Goal: Contribute content: Add original content to the website for others to see

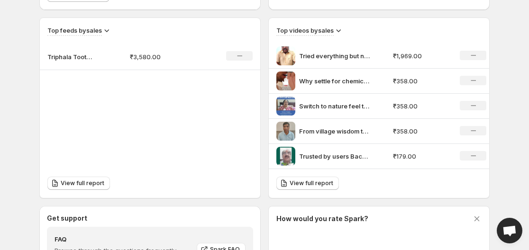
scroll to position [427, 0]
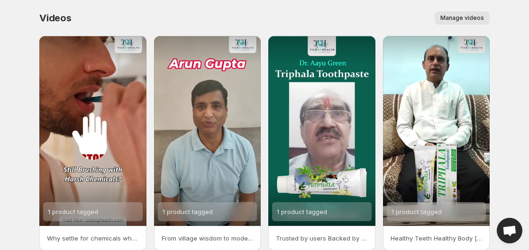
click at [464, 13] on button "Manage videos" at bounding box center [462, 17] width 55 height 13
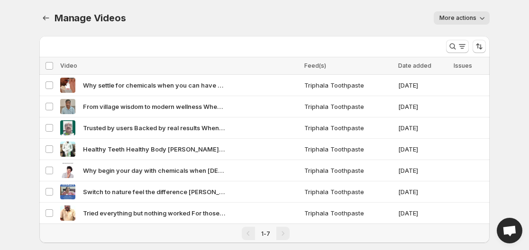
click at [481, 18] on icon "button" at bounding box center [481, 17] width 9 height 9
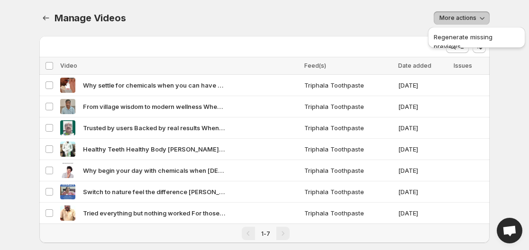
click at [352, 9] on div "Manage Videos. This page is ready Manage Videos More actions More actions More …" at bounding box center [264, 18] width 450 height 36
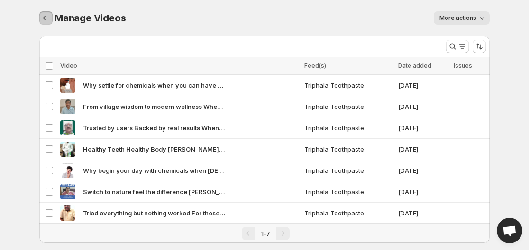
click at [41, 14] on icon "Manage Videos" at bounding box center [45, 17] width 9 height 9
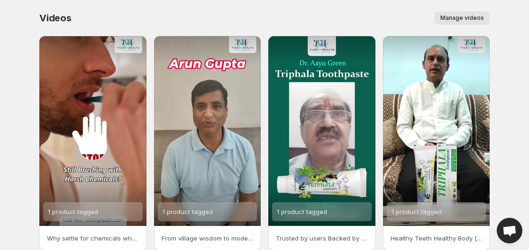
click at [260, 7] on div "Videos. This page is ready Videos Manage videos More actions Manage videos" at bounding box center [264, 18] width 450 height 36
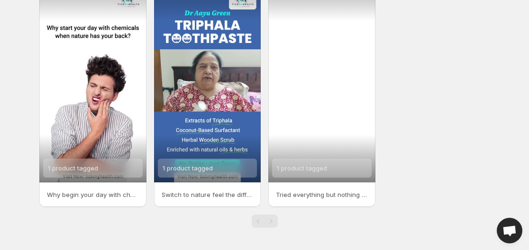
scroll to position [266, 0]
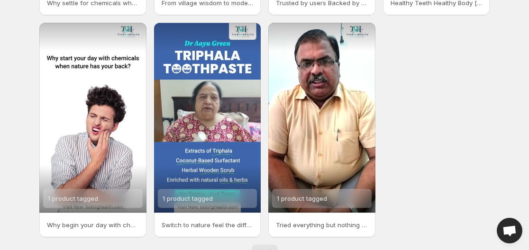
scroll to position [219, 0]
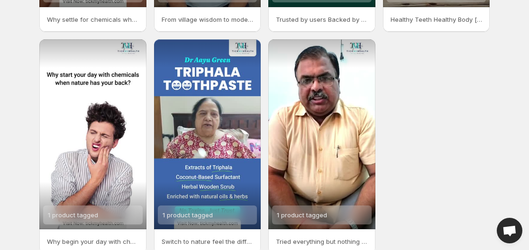
click at [473, 149] on div "1 product tagged Why settle for chemicals when you can have natures touch [PERS…" at bounding box center [264, 35] width 450 height 437
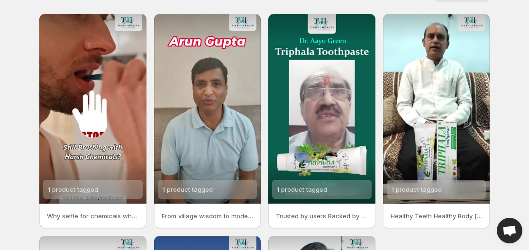
scroll to position [0, 0]
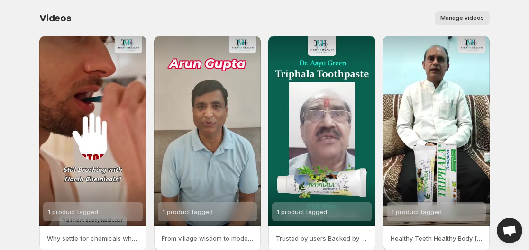
click at [464, 13] on button "Manage videos" at bounding box center [462, 17] width 55 height 13
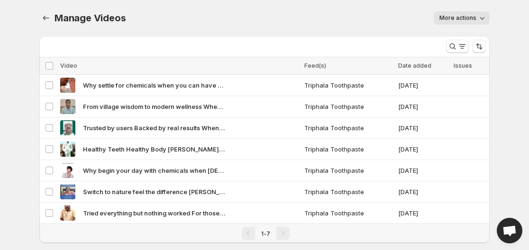
click at [479, 18] on icon "button" at bounding box center [481, 17] width 9 height 9
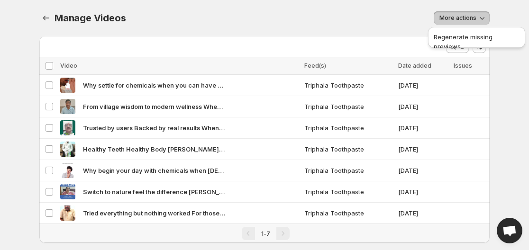
click at [277, 23] on div "More actions" at bounding box center [313, 17] width 353 height 13
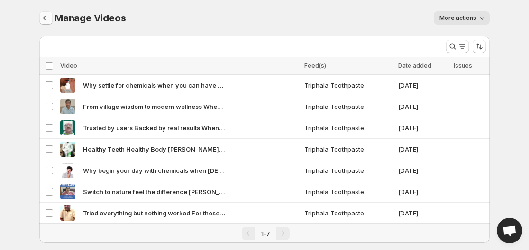
click at [46, 17] on icon "Manage Videos" at bounding box center [45, 17] width 9 height 9
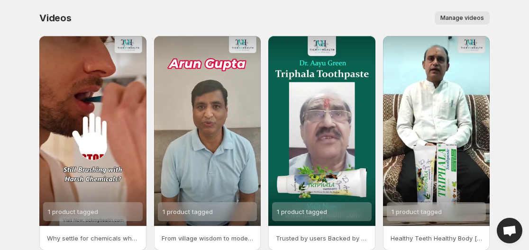
click at [334, 22] on div "Manage videos" at bounding box center [286, 17] width 407 height 13
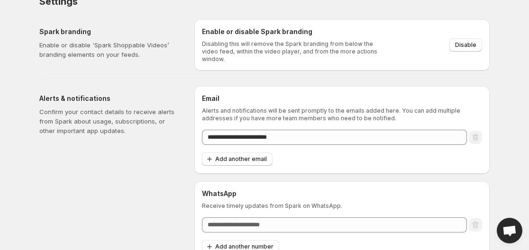
scroll to position [24, 0]
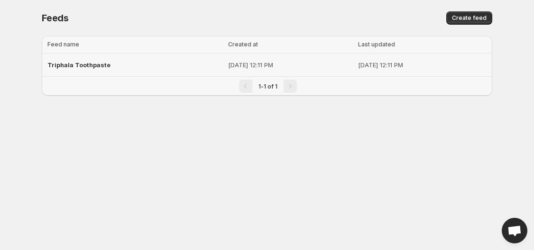
click at [77, 64] on span "Triphala Toothpaste" at bounding box center [78, 65] width 63 height 8
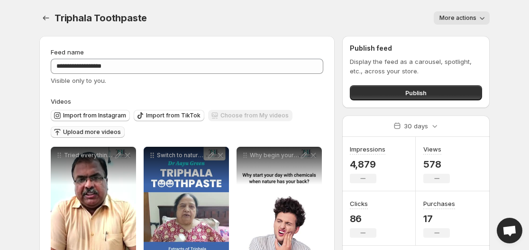
click at [99, 133] on span "Upload more videos" at bounding box center [92, 132] width 58 height 8
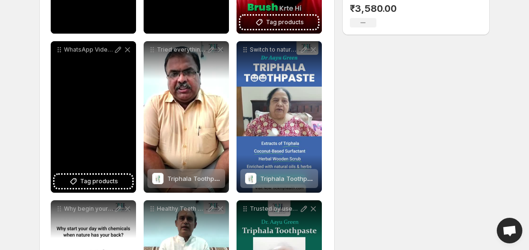
scroll to position [284, 0]
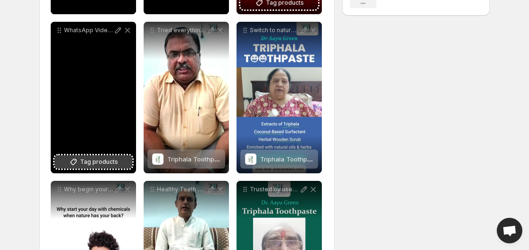
click at [95, 166] on span "Tag products" at bounding box center [99, 161] width 38 height 9
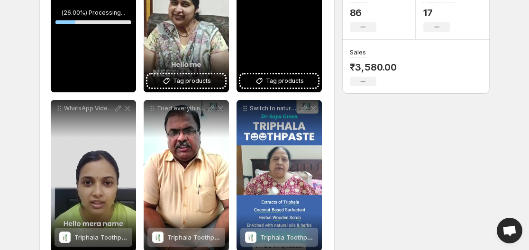
scroll to position [190, 0]
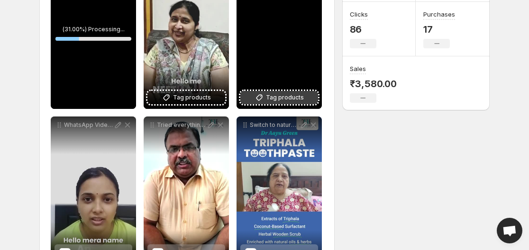
click at [272, 95] on span "Tag products" at bounding box center [285, 97] width 38 height 9
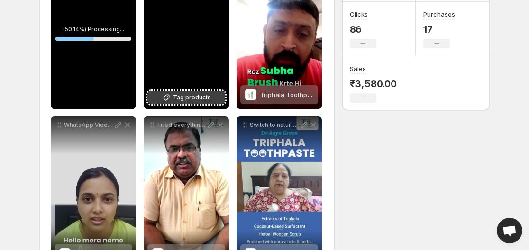
click at [185, 101] on span "Tag products" at bounding box center [192, 97] width 38 height 9
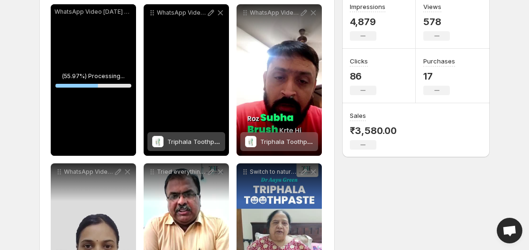
scroll to position [142, 0]
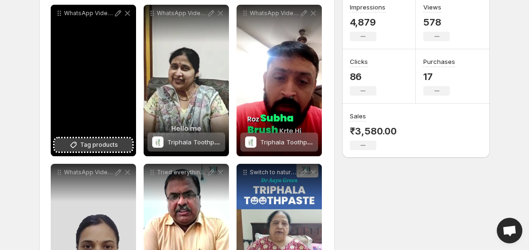
click at [91, 145] on span "Tag products" at bounding box center [99, 144] width 38 height 9
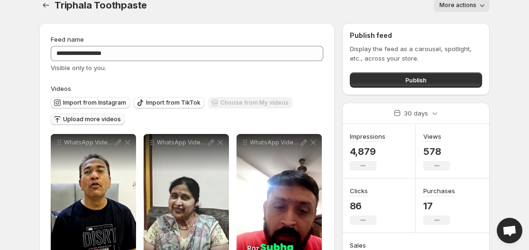
scroll to position [0, 0]
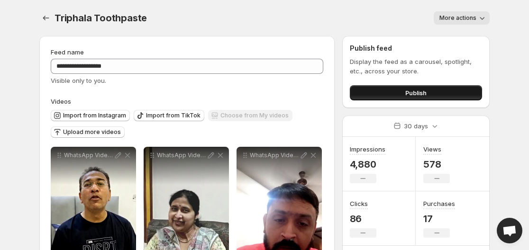
click at [418, 96] on span "Publish" at bounding box center [415, 92] width 21 height 9
